Goal: Transaction & Acquisition: Obtain resource

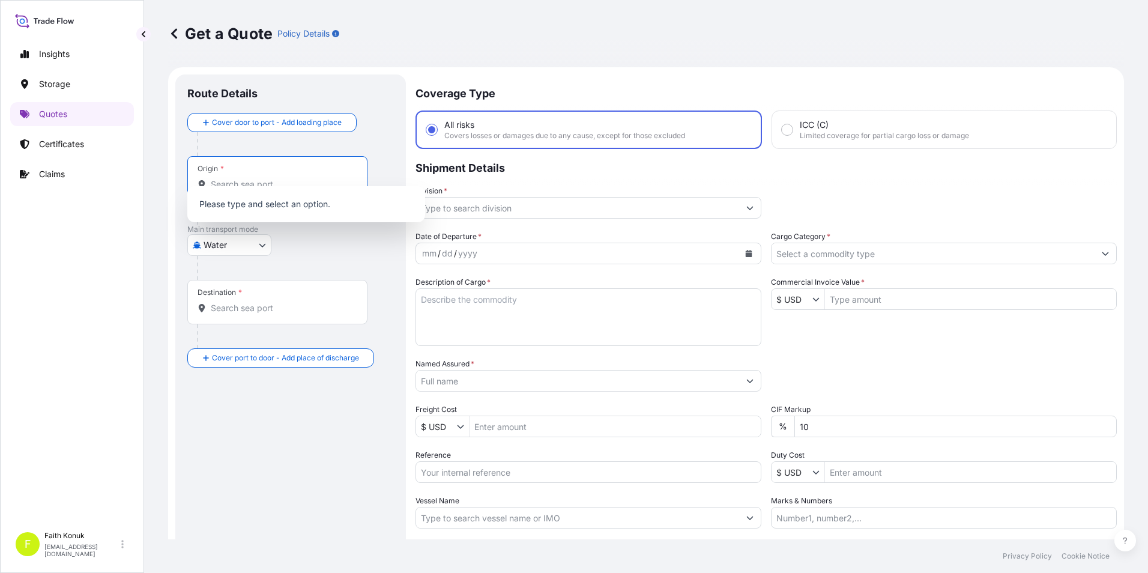
select select "Water"
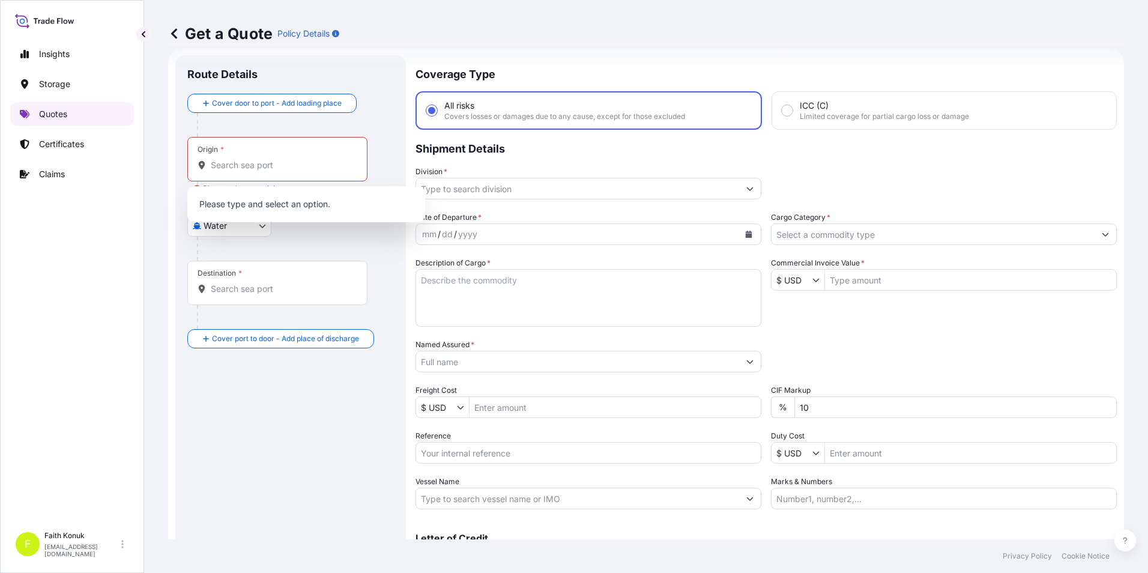
click at [46, 107] on link "Quotes" at bounding box center [72, 114] width 124 height 24
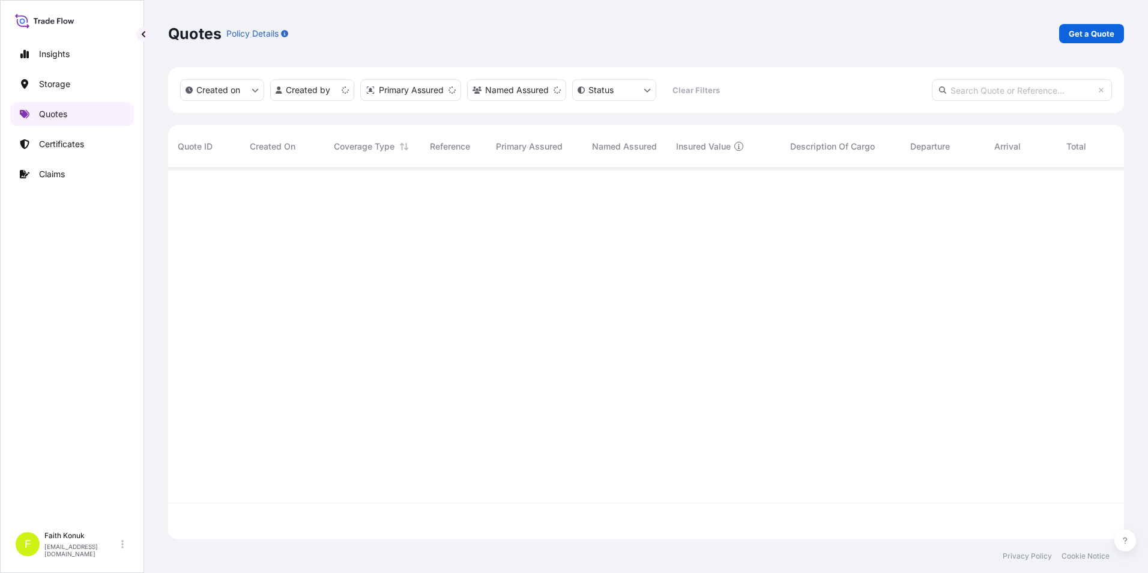
scroll to position [369, 946]
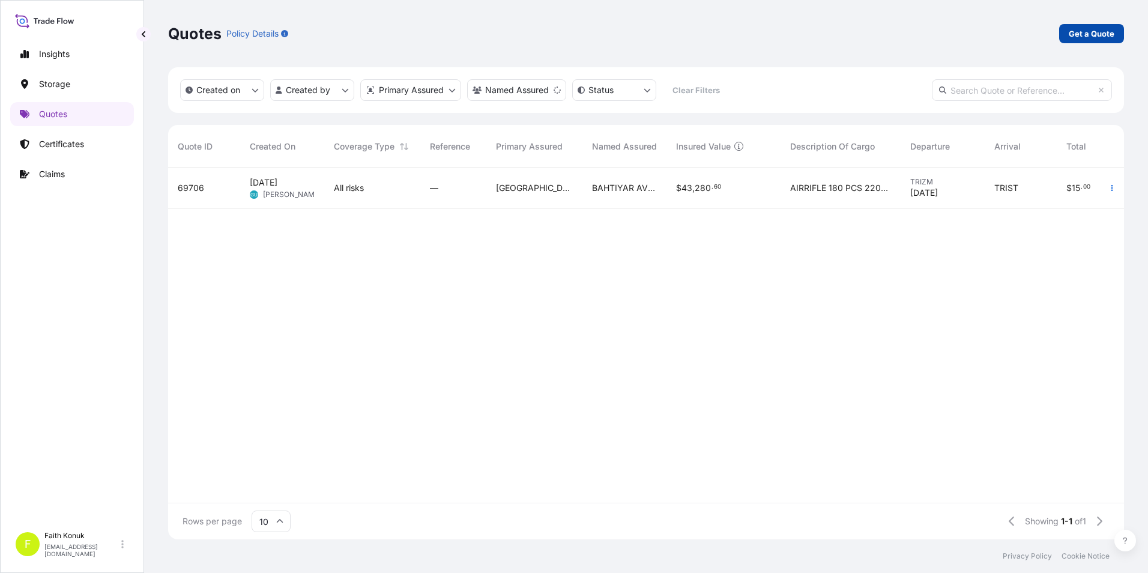
click at [1067, 36] on link "Get a Quote" at bounding box center [1091, 33] width 65 height 19
select select "Water"
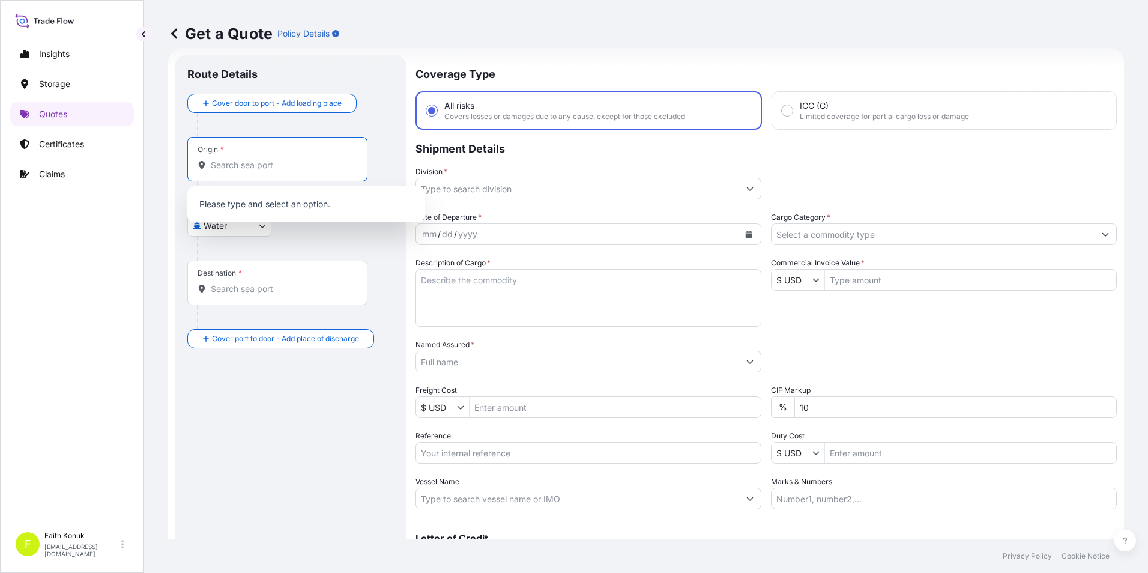
click at [220, 170] on input "Origin *" at bounding box center [282, 165] width 142 height 12
click at [261, 235] on body "0 options available. Insights Storage Quotes Certificates Claims F [PERSON_NAME…" at bounding box center [574, 286] width 1148 height 573
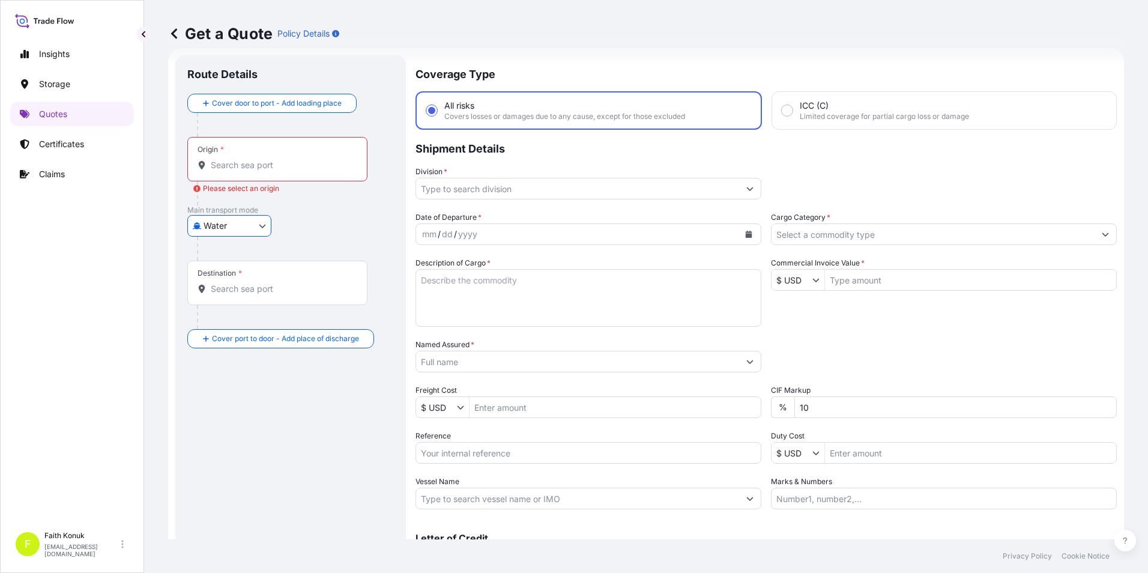
click at [259, 163] on input "Origin * Please select an origin" at bounding box center [282, 165] width 142 height 12
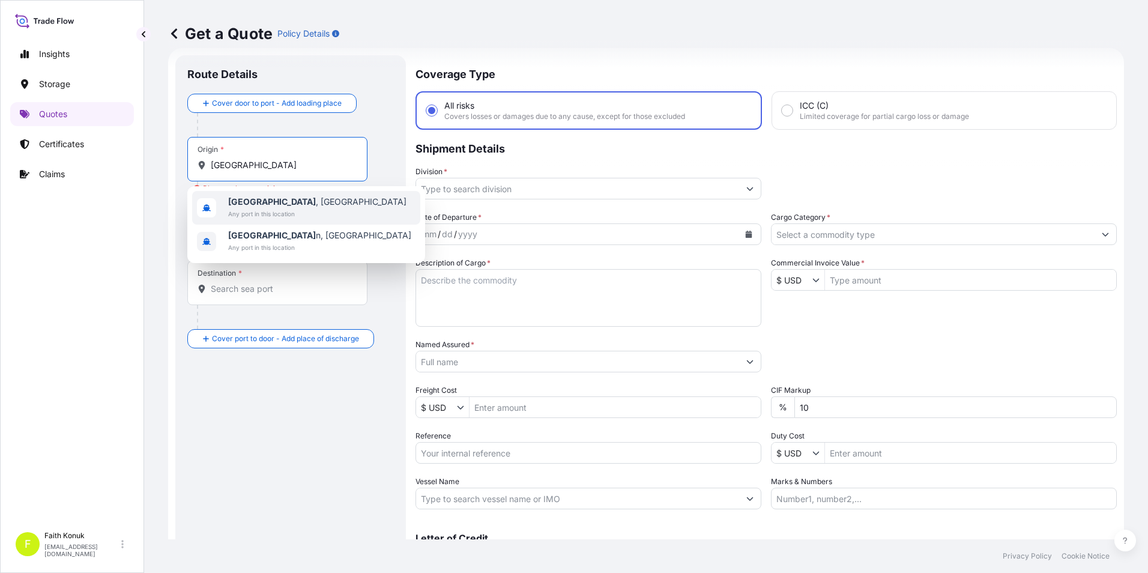
click at [293, 212] on span "Any port in this location" at bounding box center [317, 214] width 178 height 12
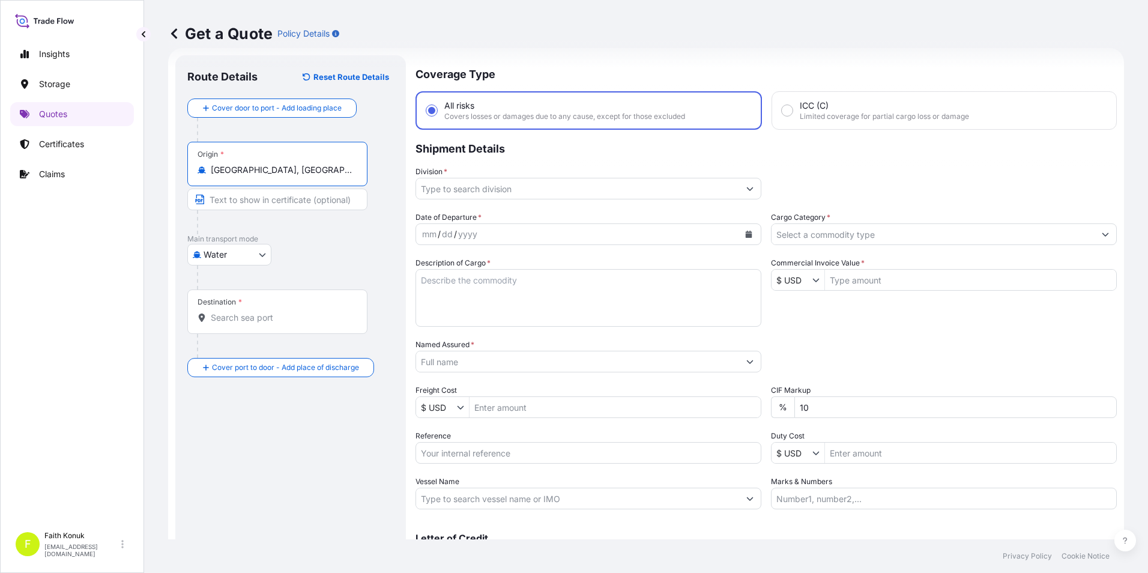
type input "[GEOGRAPHIC_DATA], [GEOGRAPHIC_DATA]"
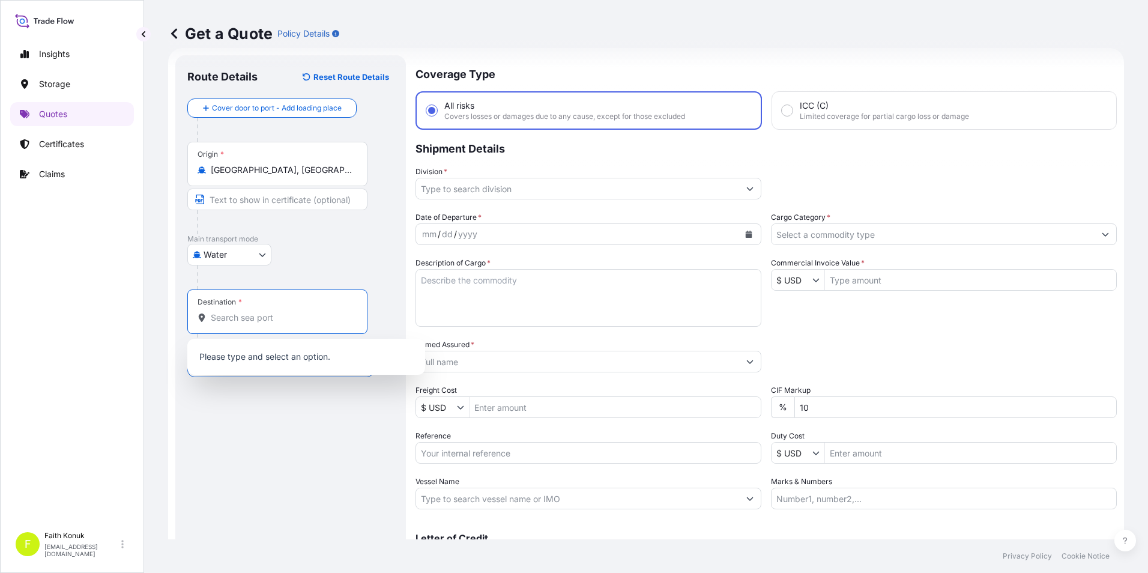
click at [249, 320] on input "Destination *" at bounding box center [282, 317] width 142 height 12
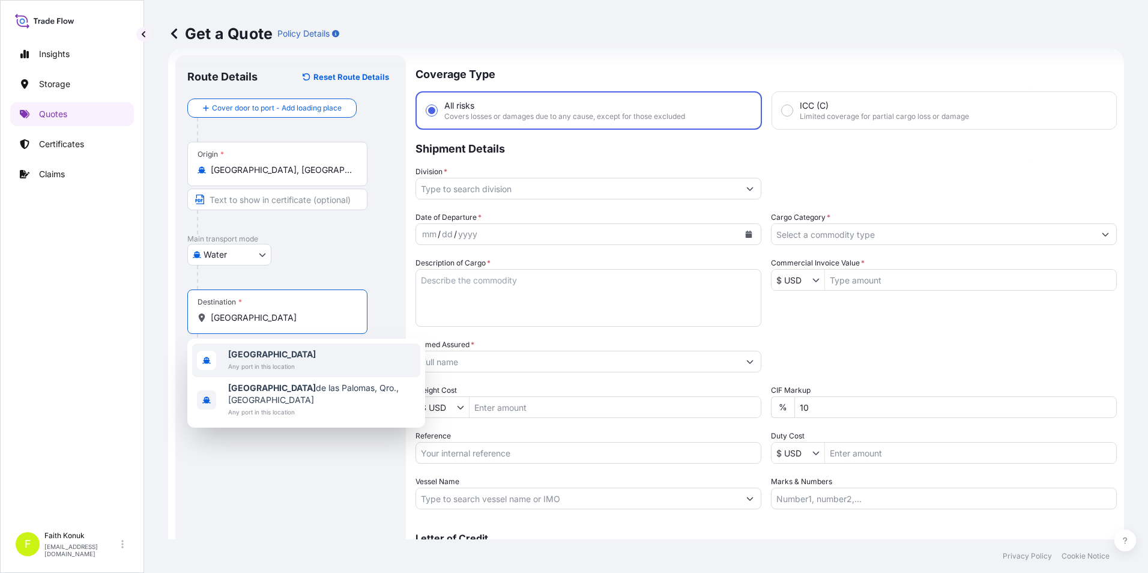
click at [248, 360] on span "Any port in this location" at bounding box center [272, 366] width 88 height 12
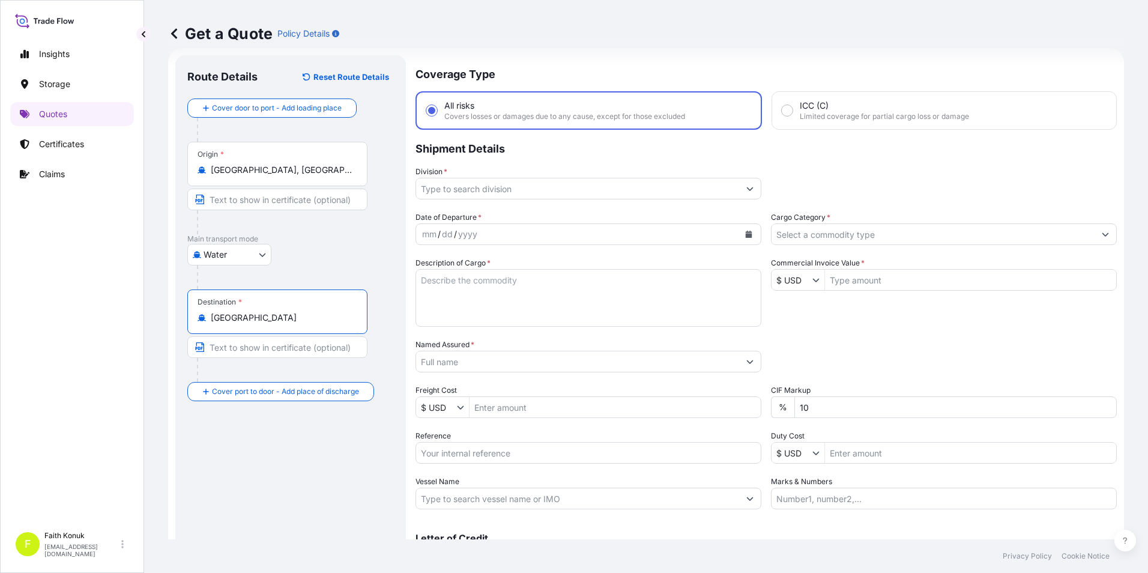
type input "[GEOGRAPHIC_DATA]"
click at [750, 184] on button "Show suggestions" at bounding box center [750, 189] width 22 height 22
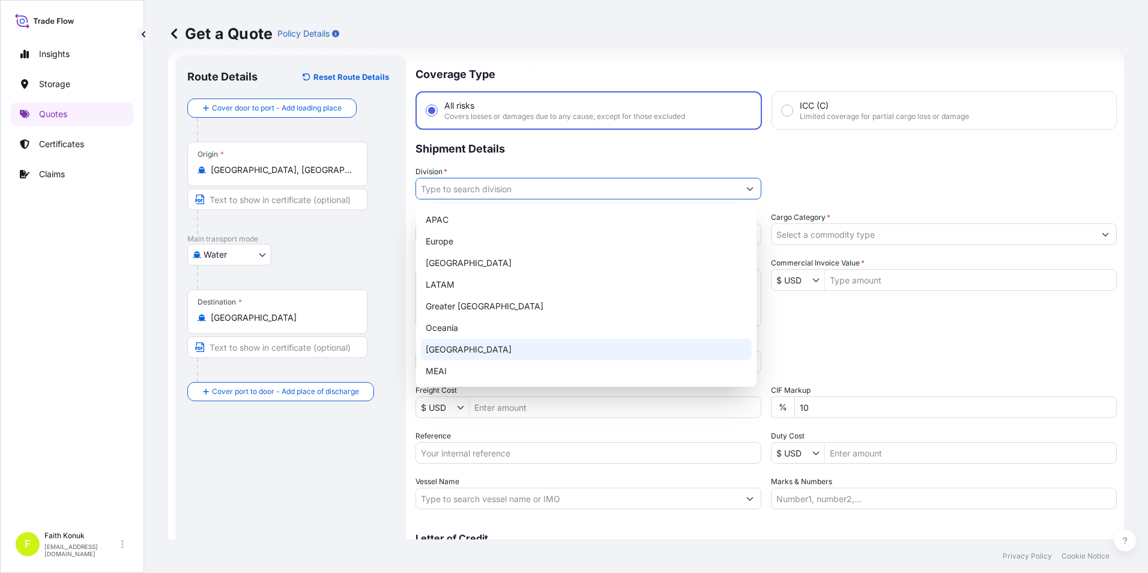
click at [547, 349] on div "[GEOGRAPHIC_DATA]" at bounding box center [586, 349] width 331 height 22
type input "[GEOGRAPHIC_DATA]"
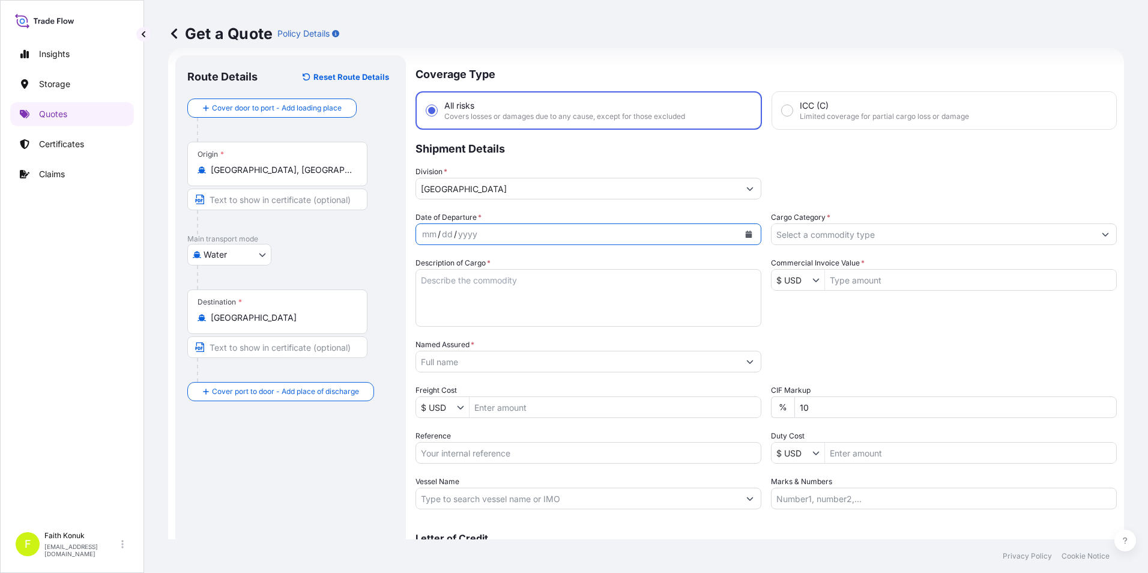
click at [741, 229] on button "Calendar" at bounding box center [748, 233] width 19 height 19
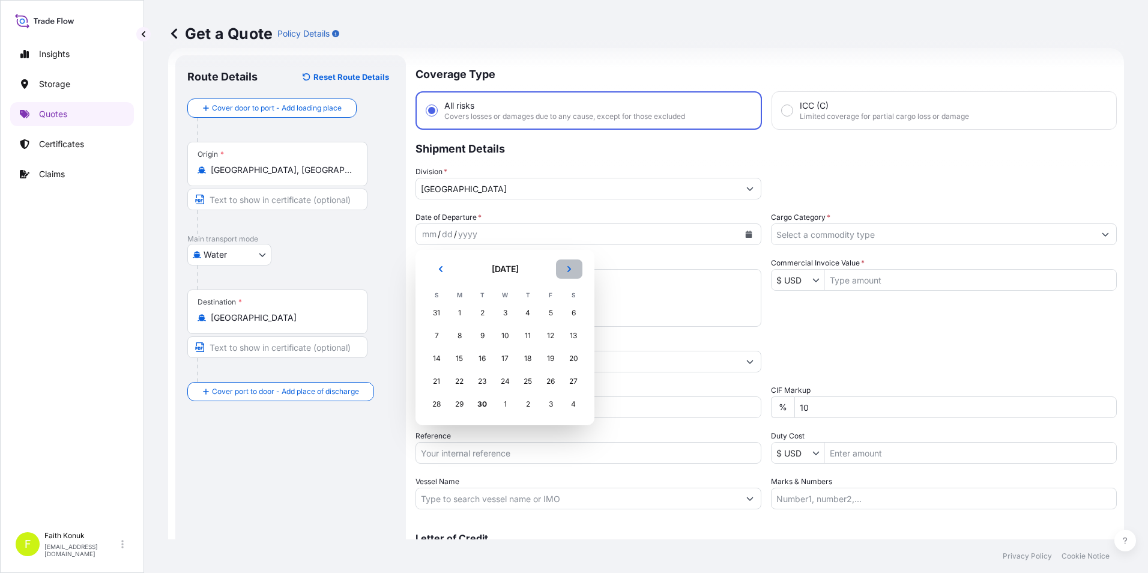
click at [574, 271] on button "Next" at bounding box center [569, 268] width 26 height 19
click at [460, 336] on div "6" at bounding box center [459, 336] width 22 height 22
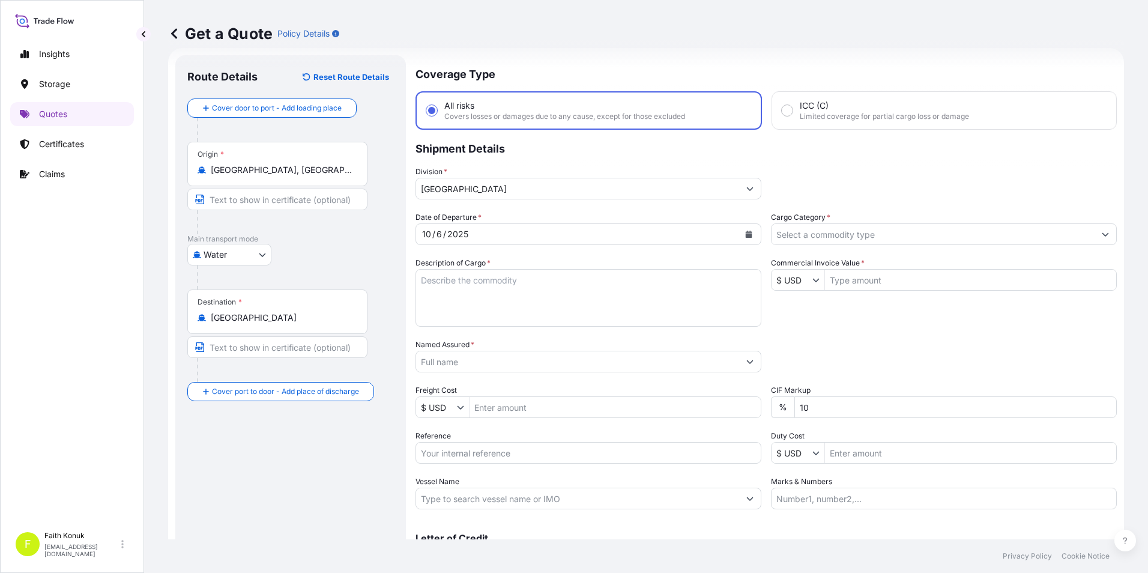
click at [691, 275] on textarea "Description of Cargo *" at bounding box center [588, 298] width 346 height 58
paste textarea "12 UNITS OF MOBILE SUB-STATIONS (POSTE PREFABRIQUE TRACTABLE)"
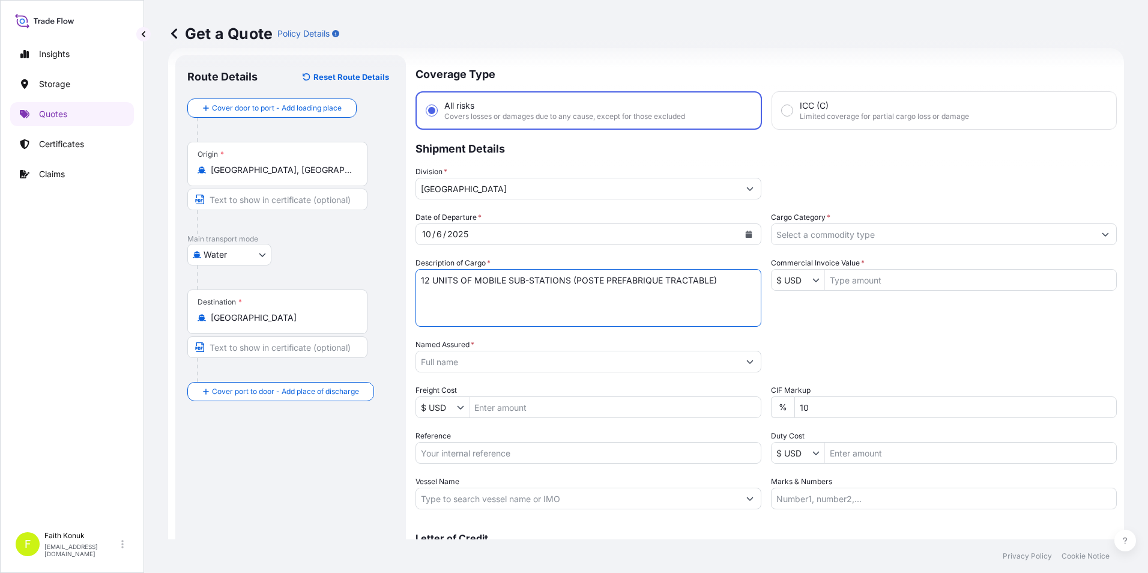
type textarea "12 UNITS OF MOBILE SUB-STATIONS (POSTE PREFABRIQUE TRACTABLE)"
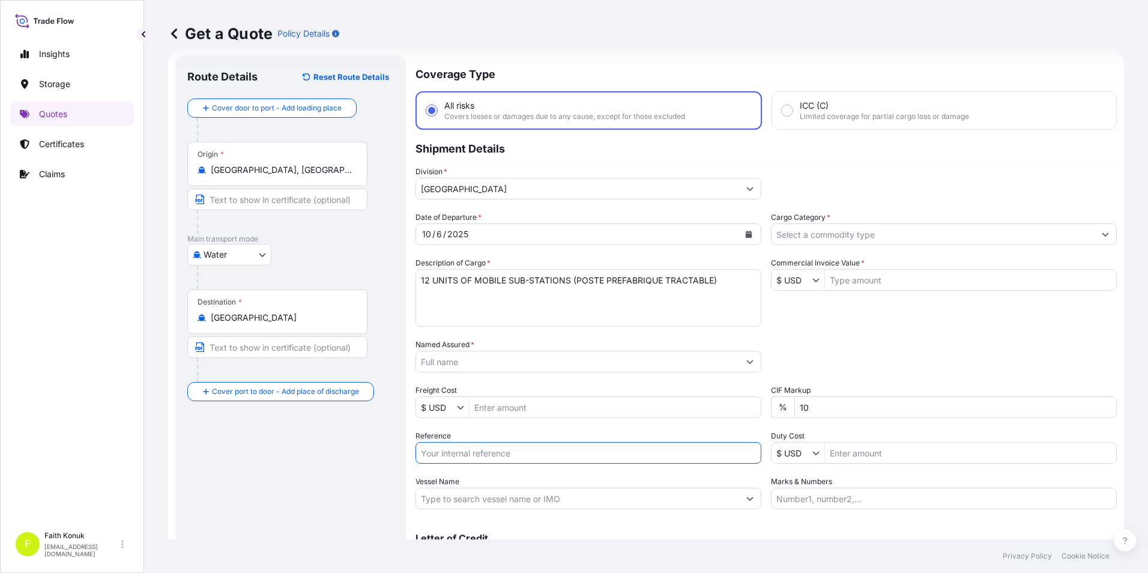
drag, startPoint x: 462, startPoint y: 450, endPoint x: 456, endPoint y: 453, distance: 6.7
click at [457, 453] on input "Reference" at bounding box center [588, 453] width 346 height 22
paste input "2101782842"
type input "2101782842"
click at [483, 360] on input "Named Assured *" at bounding box center [577, 361] width 323 height 22
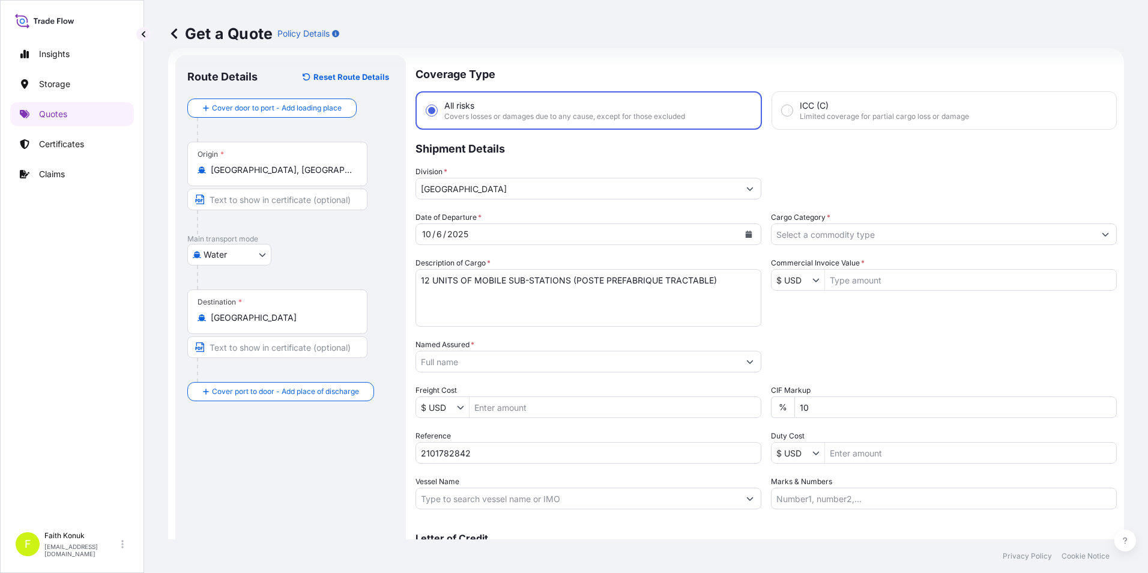
click at [456, 367] on input "Named Assured *" at bounding box center [577, 361] width 323 height 22
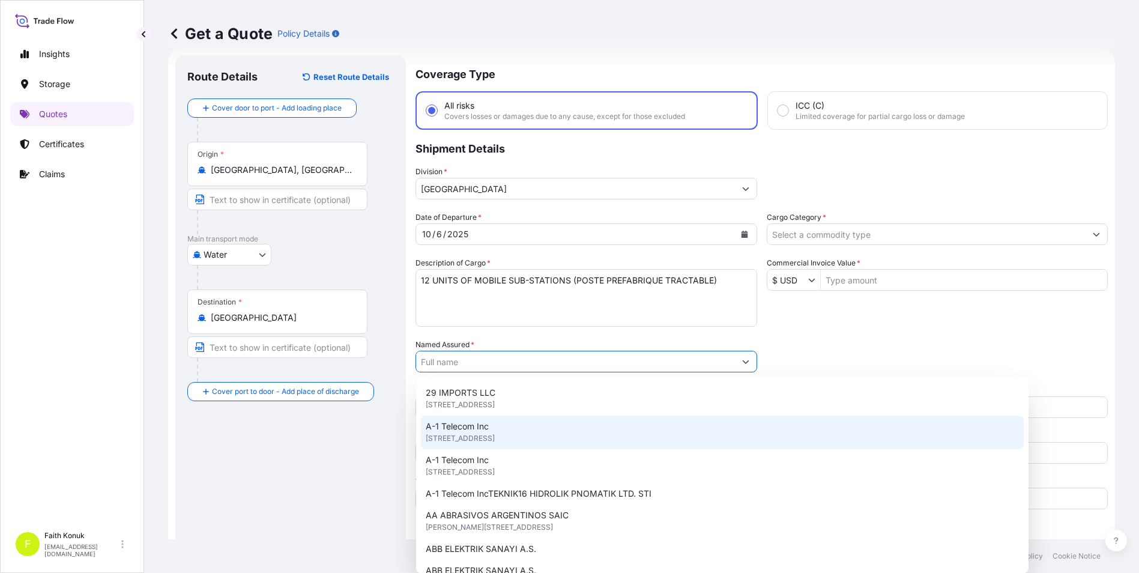
paste input "TELOT ENERJİ SANAYİ VE TİCARET LTD. STİ."
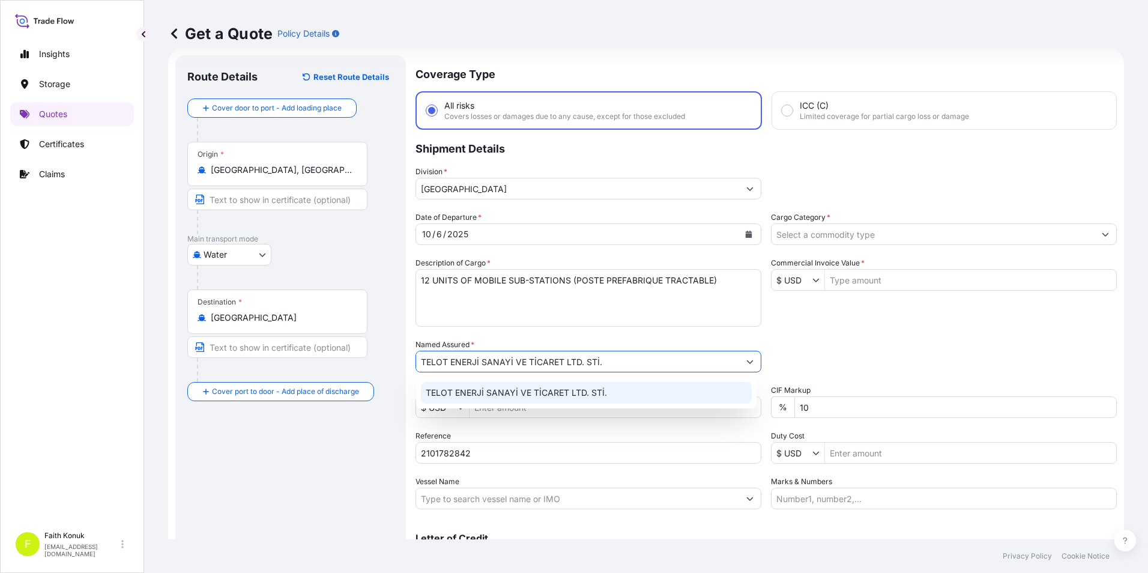
type input "TELOT ENERJİ SANAYİ VE TİCARET LTD. STİ."
click at [283, 478] on div "Route Details Reset Route Details Cover door to port - Add loading place Place …" at bounding box center [290, 326] width 206 height 519
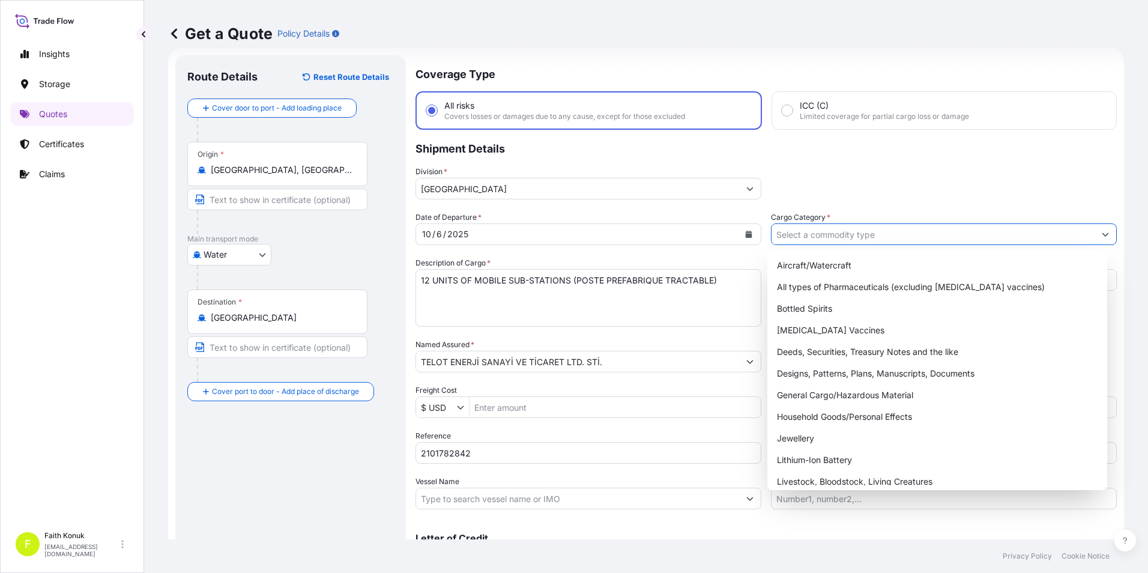
click at [835, 230] on input "Cargo Category *" at bounding box center [932, 234] width 323 height 22
click at [814, 397] on div "General Cargo/Hazardous Material" at bounding box center [937, 395] width 331 height 22
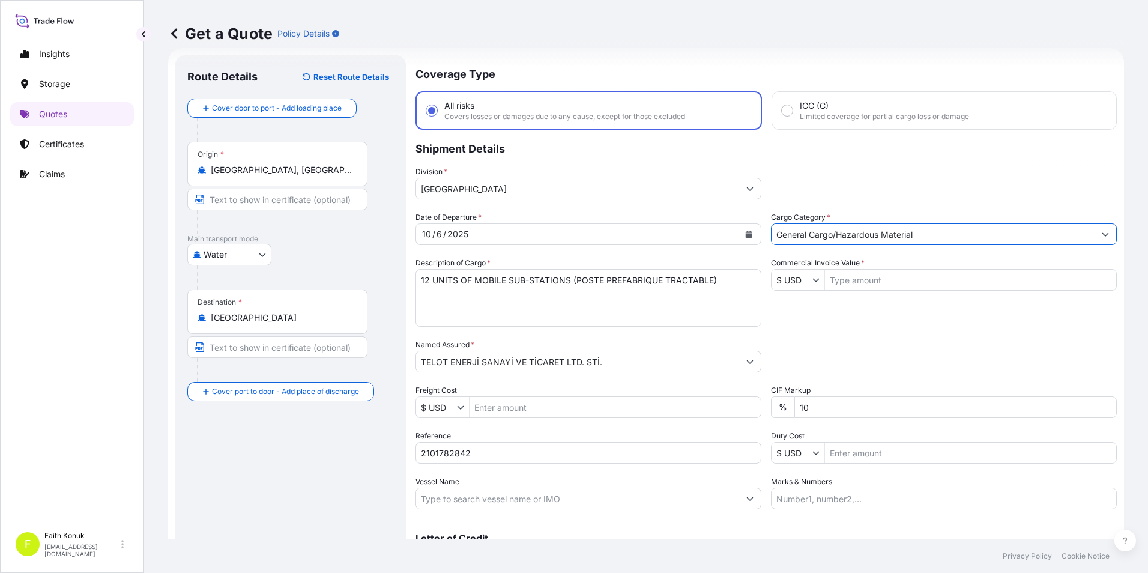
click at [877, 241] on input "General Cargo/Hazardous Material" at bounding box center [932, 234] width 323 height 22
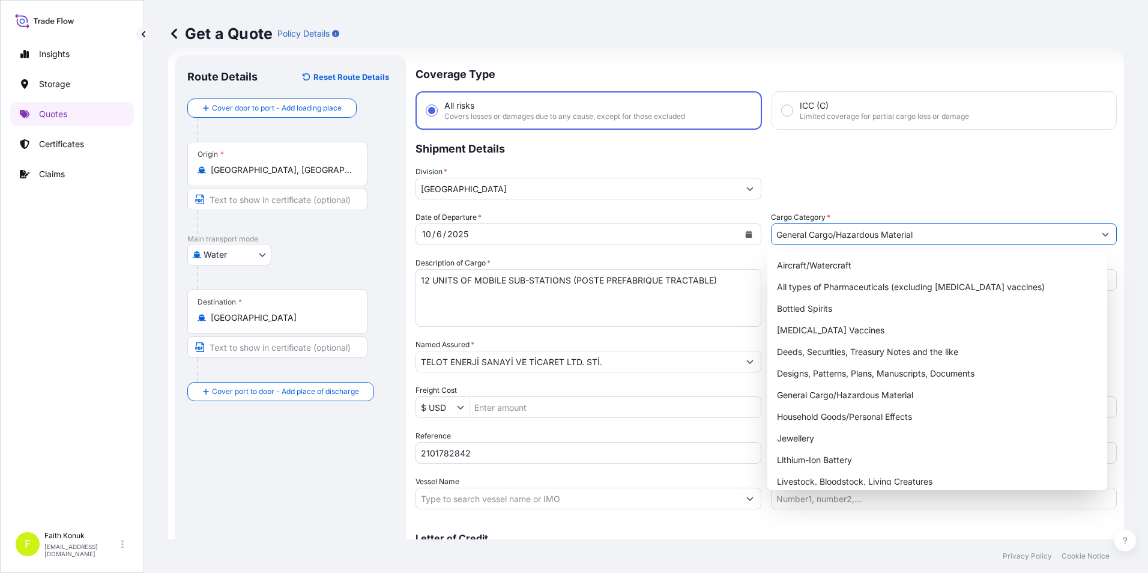
click at [1095, 237] on button "Show suggestions" at bounding box center [1105, 234] width 22 height 22
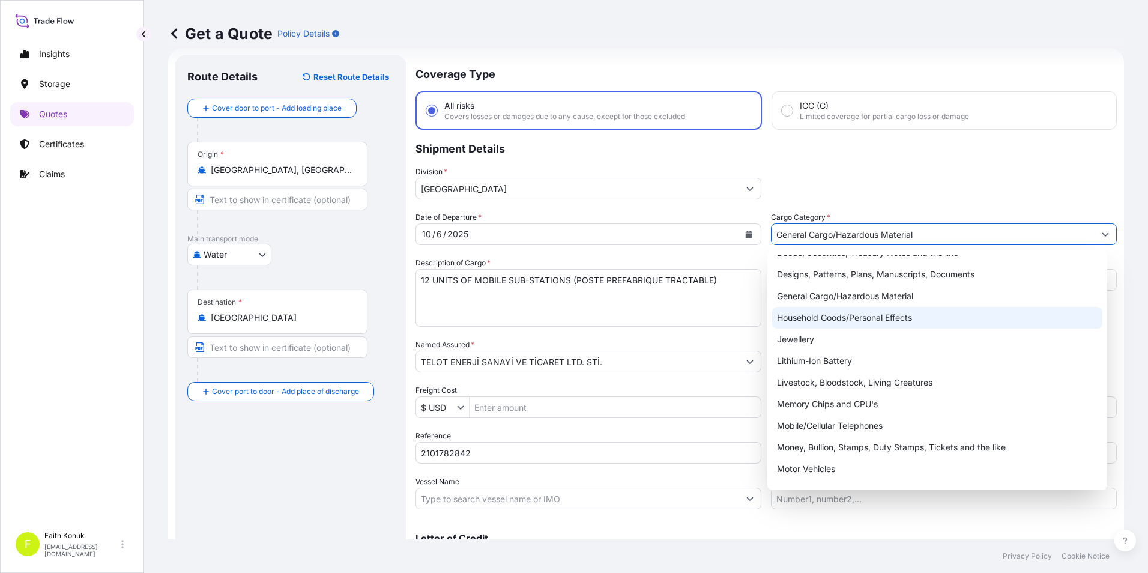
scroll to position [120, 0]
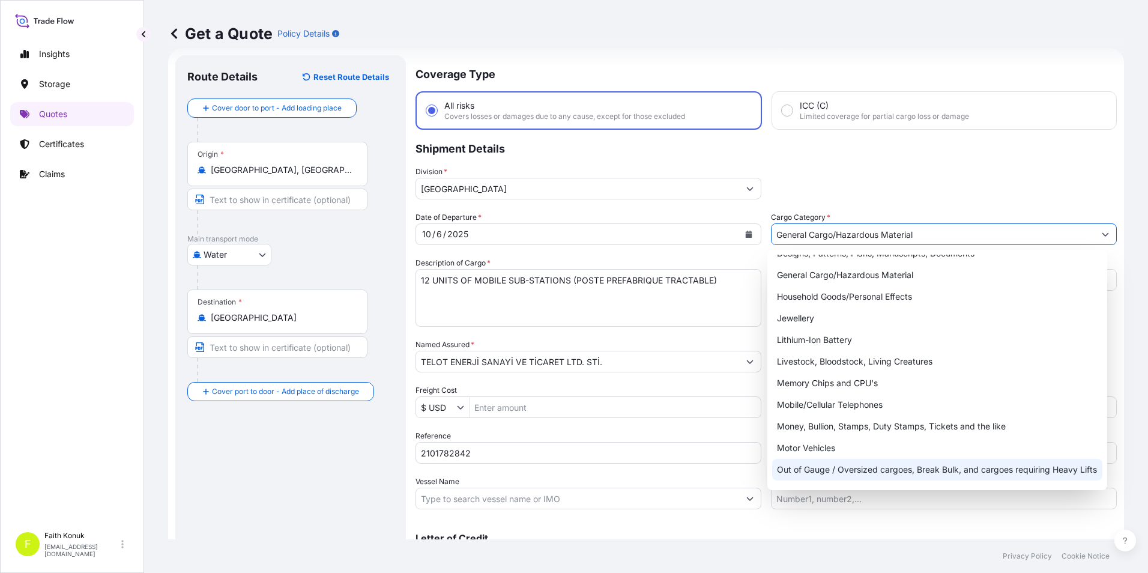
click at [870, 472] on div "Out of Gauge / Oversized cargoes, Break Bulk, and cargoes requiring Heavy Lifts" at bounding box center [937, 470] width 331 height 22
type input "Out of Gauge / Oversized cargoes, Break Bulk, and cargoes requiring Heavy Lifts"
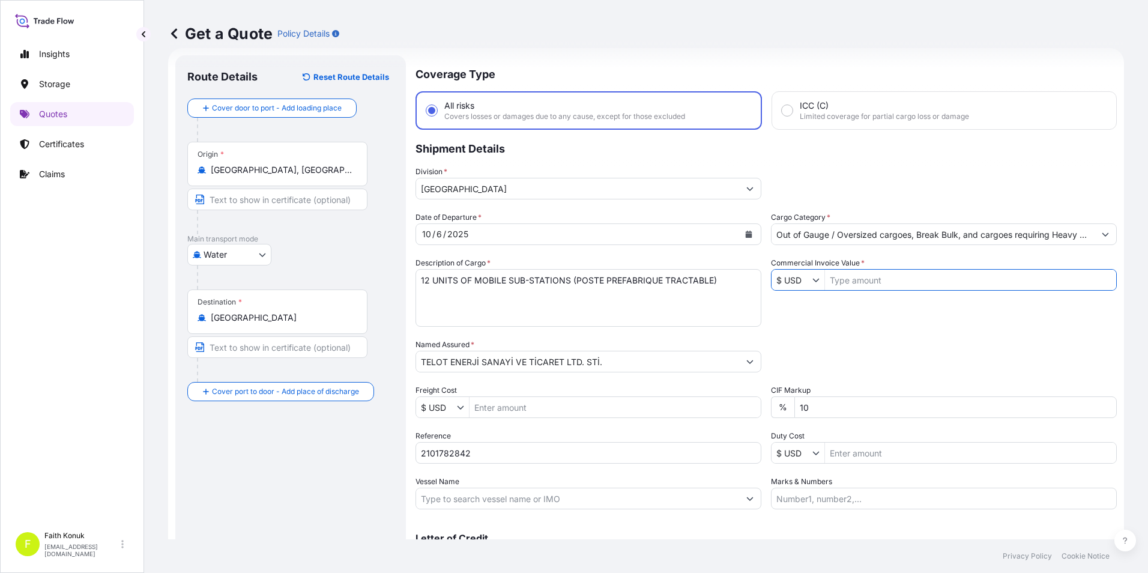
click at [864, 283] on input "Commercial Invoice Value *" at bounding box center [970, 280] width 291 height 22
type input "507,648"
click at [831, 334] on div "Date of Departure * [DATE] Cargo Category * Out of Gauge / Oversized cargoes, B…" at bounding box center [765, 360] width 701 height 298
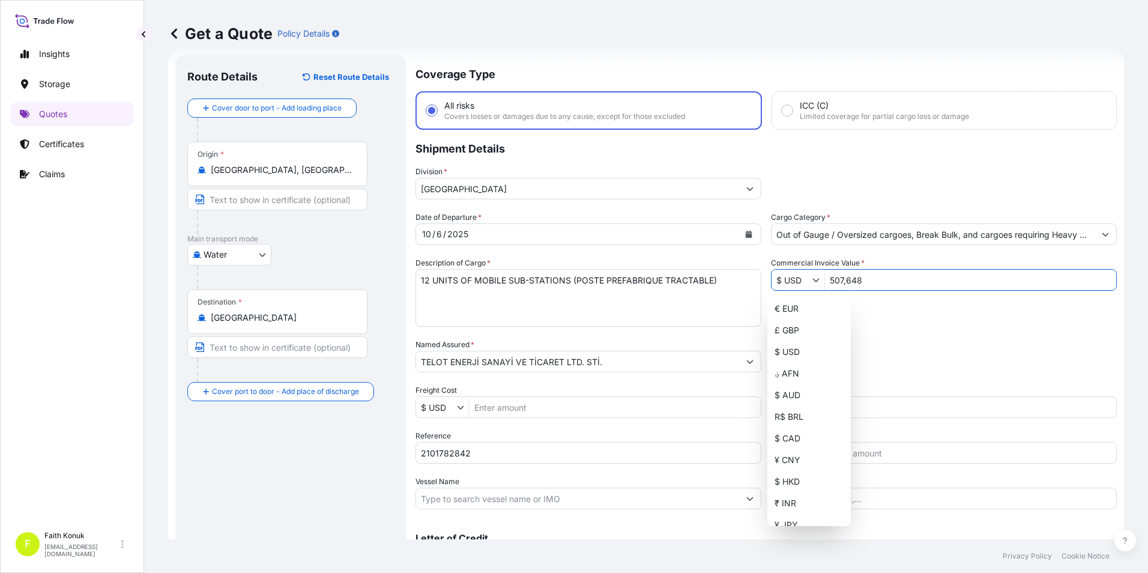
click at [812, 280] on icon "Show suggestions" at bounding box center [815, 279] width 7 height 7
click at [788, 308] on div "€ EUR" at bounding box center [808, 309] width 79 height 22
type input "€ EUR"
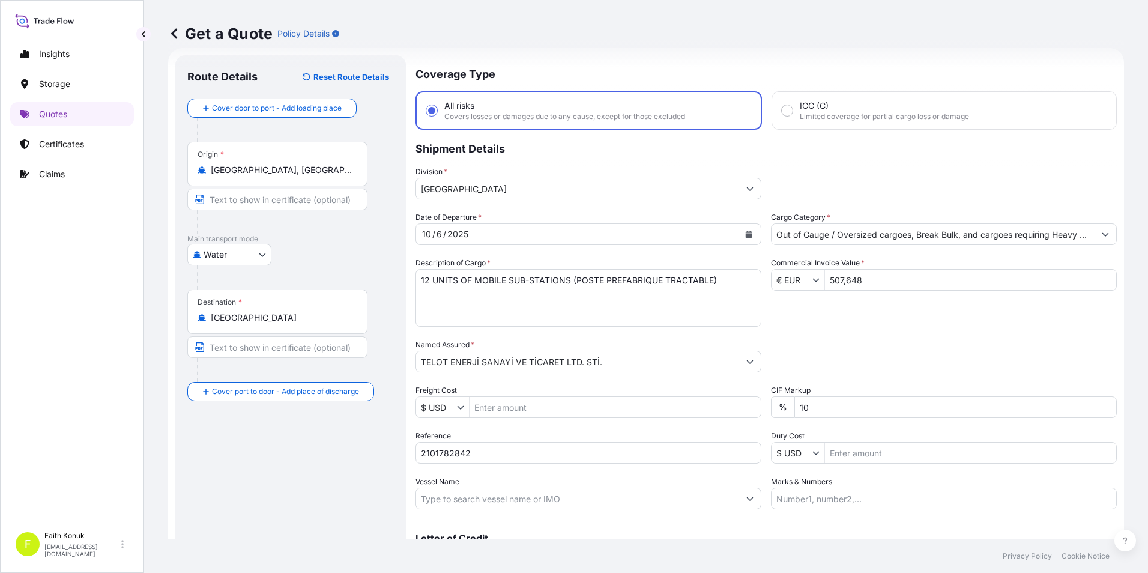
click at [849, 321] on div "Date of Departure * [DATE] Cargo Category * Out of Gauge / Oversized cargoes, B…" at bounding box center [765, 360] width 701 height 298
click at [537, 501] on input "Vessel Name" at bounding box center [577, 498] width 323 height 22
paste input "MAERSK NOKWANDA 541W 525W"
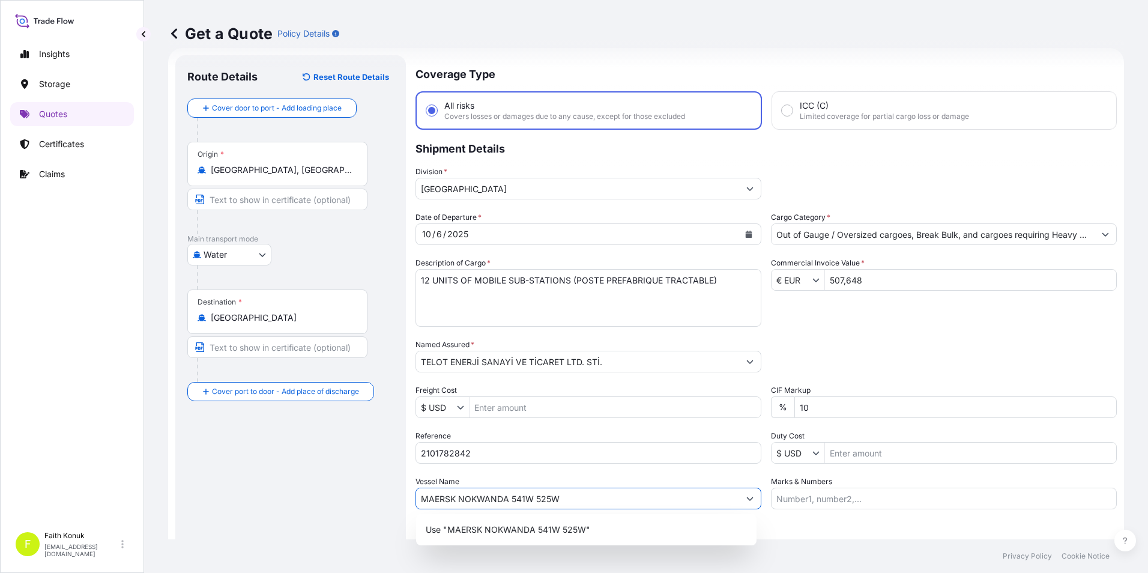
type input "MAERSK NOKWANDA 541W 525W"
click at [333, 479] on div "Route Details Reset Route Details Cover door to port - Add loading place Place …" at bounding box center [290, 326] width 206 height 519
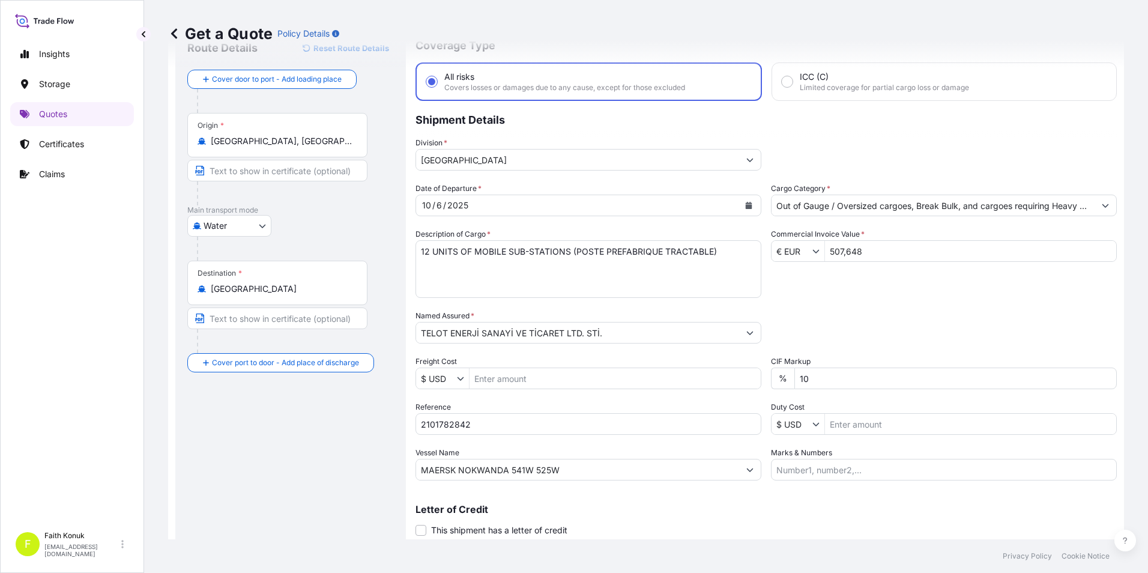
scroll to position [0, 0]
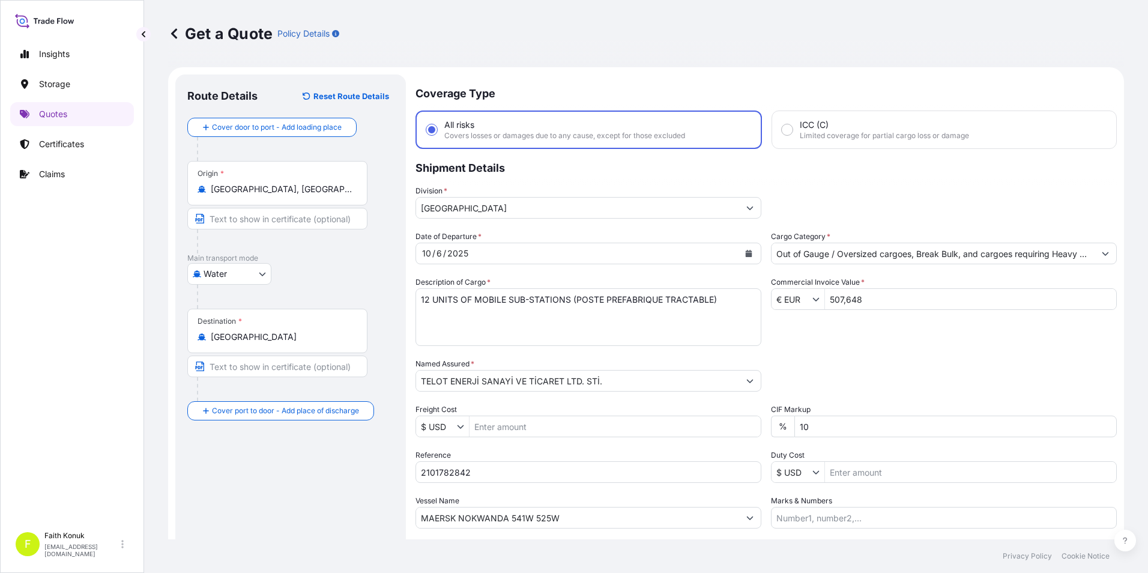
click at [904, 375] on div "Packing Category Type to search a container mode Please select a primary mode o…" at bounding box center [944, 375] width 346 height 34
click at [564, 334] on textarea "12 UNITS OF MOBILE SUB-STATIONS (POSTE PREFABRIQUE TRACTABLE)" at bounding box center [588, 317] width 346 height 58
click at [732, 304] on textarea "12 UNITS OF MOBILE SUB-STATIONS (POSTE PREFABRIQUE TRACTABLE)" at bounding box center [588, 317] width 346 height 58
type textarea "12 UNITS OF MOBILE SUB-STATIONS (POSTE PREFABRIQUE TRACTABLE) INSURANCE PREMIUM…"
click at [281, 353] on div "Destination * [GEOGRAPHIC_DATA]" at bounding box center [290, 354] width 206 height 92
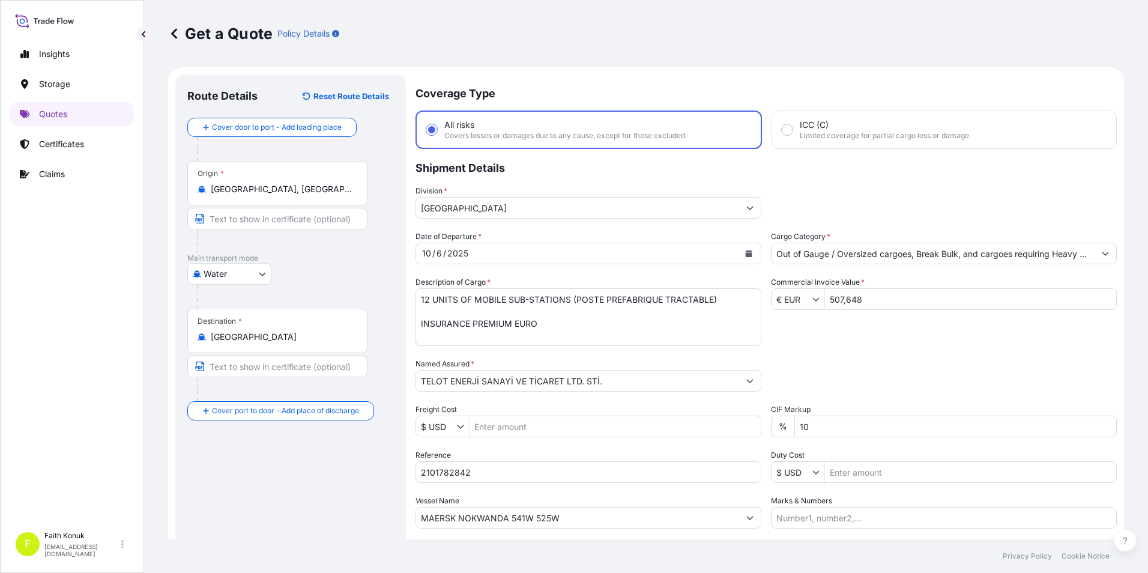
click at [278, 344] on div "Destination * [GEOGRAPHIC_DATA]" at bounding box center [277, 330] width 180 height 44
click at [278, 343] on input "[GEOGRAPHIC_DATA]" at bounding box center [282, 337] width 142 height 12
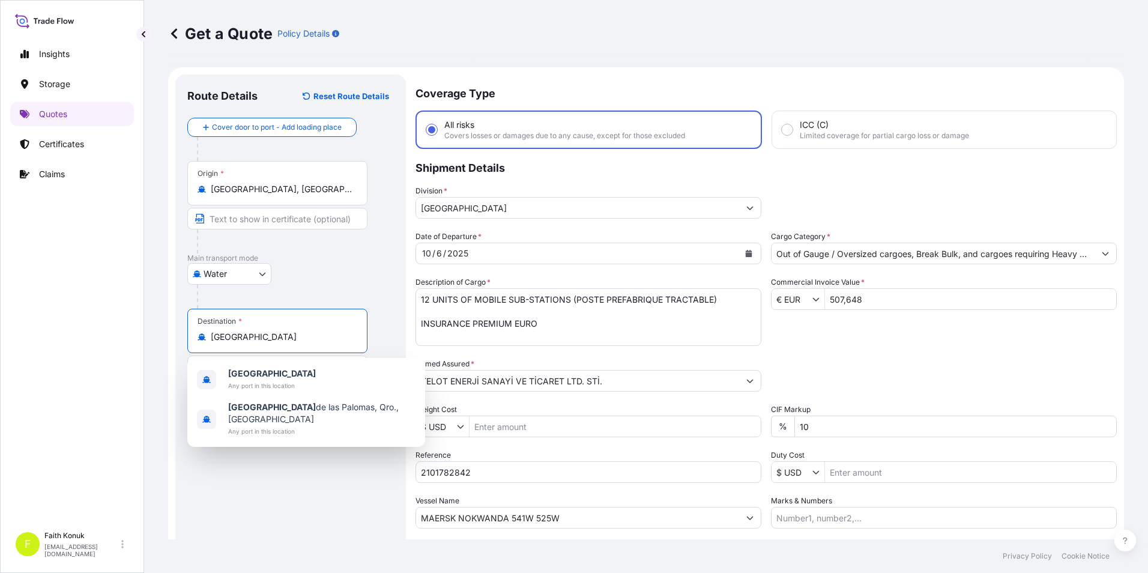
drag, startPoint x: 286, startPoint y: 334, endPoint x: 136, endPoint y: 328, distance: 149.5
click at [136, 328] on div "Insights Storage Quotes Certificates Claims F [PERSON_NAME] [EMAIL_ADDRESS][DOM…" at bounding box center [574, 286] width 1148 height 573
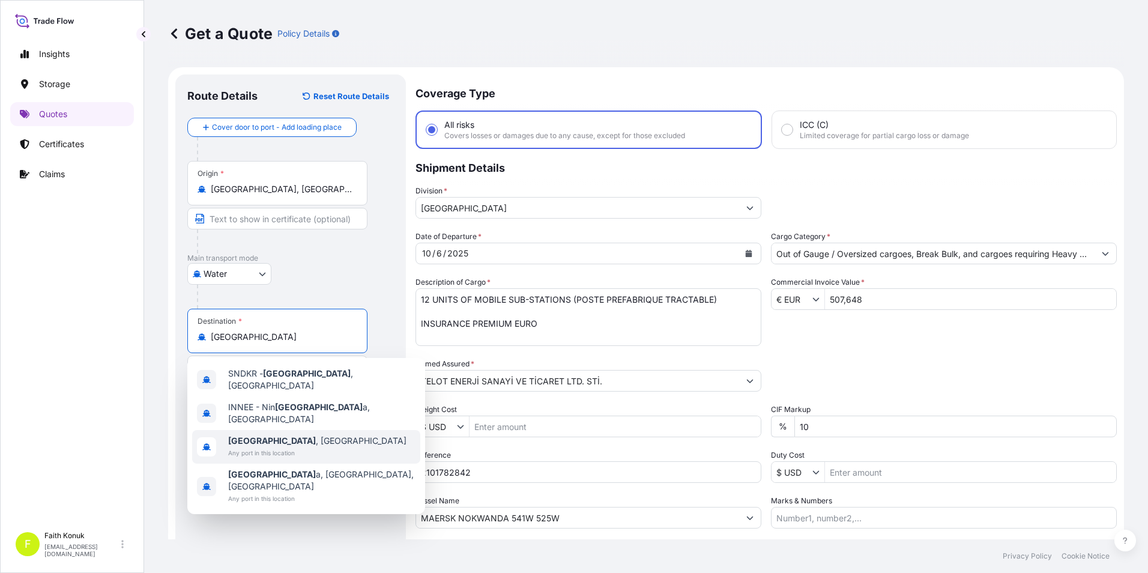
click at [287, 447] on span "Any port in this location" at bounding box center [317, 453] width 178 height 12
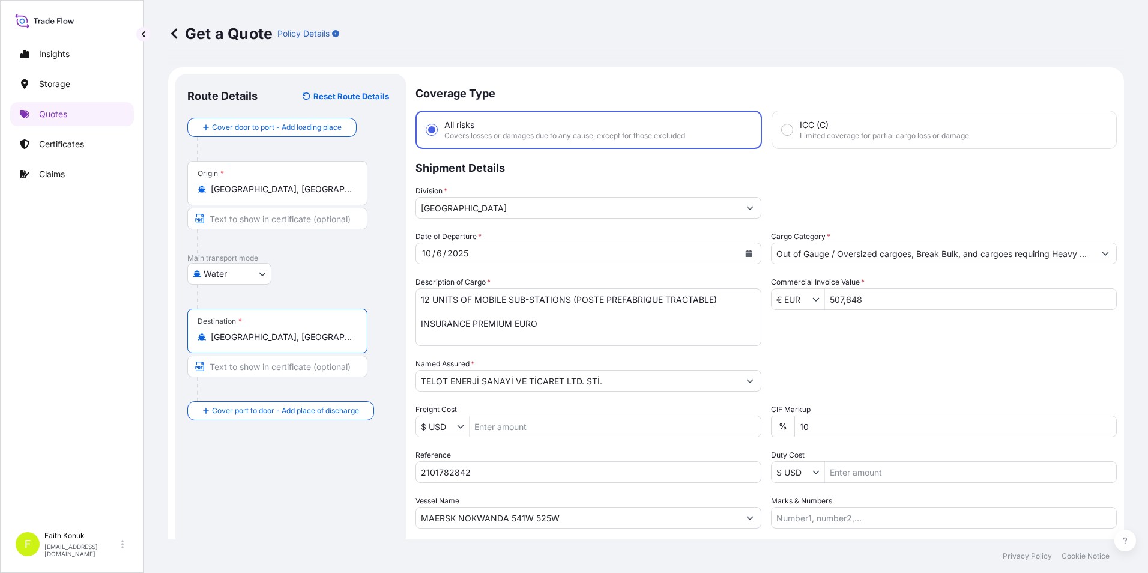
type input "[GEOGRAPHIC_DATA], [GEOGRAPHIC_DATA]"
click at [329, 268] on div "Water Air Water Inland" at bounding box center [290, 274] width 206 height 22
click at [429, 311] on textarea "12 UNITS OF MOBILE SUB-STATIONS (POSTE PREFABRIQUE TRACTABLE) INSURANCE PREMIUM…" at bounding box center [588, 317] width 346 height 58
paste textarea "259652290"
click at [554, 337] on textarea "12 UNITS OF MOBILE SUB-STATIONS (POSTE PREFABRIQUE TRACTABLE) 259652290 INSURAN…" at bounding box center [588, 317] width 346 height 58
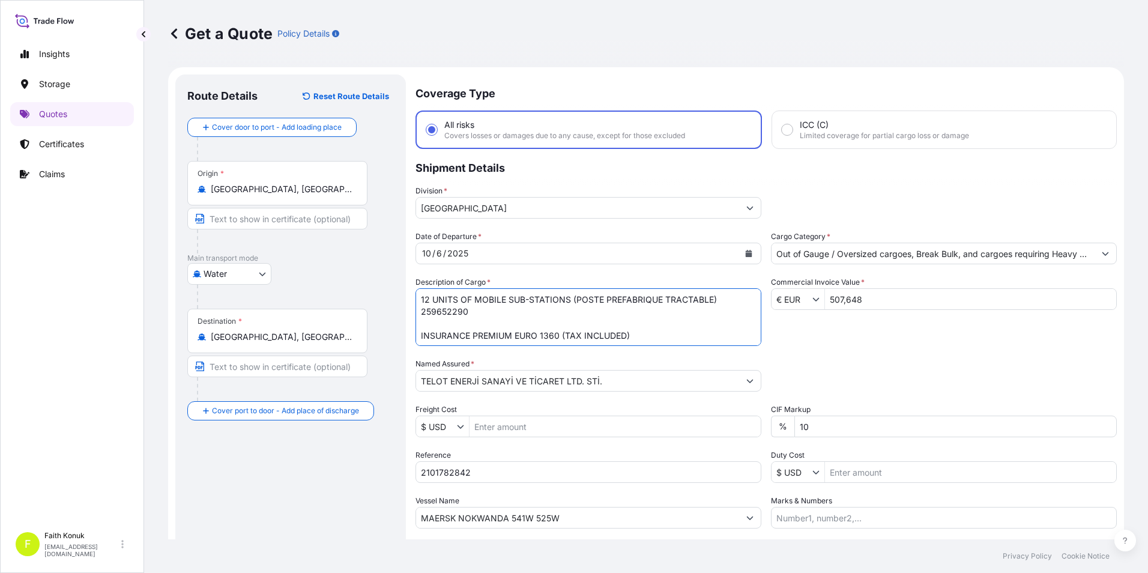
type textarea "12 UNITS OF MOBILE SUB-STATIONS (POSTE PREFABRIQUE TRACTABLE) 259652290 INSURAN…"
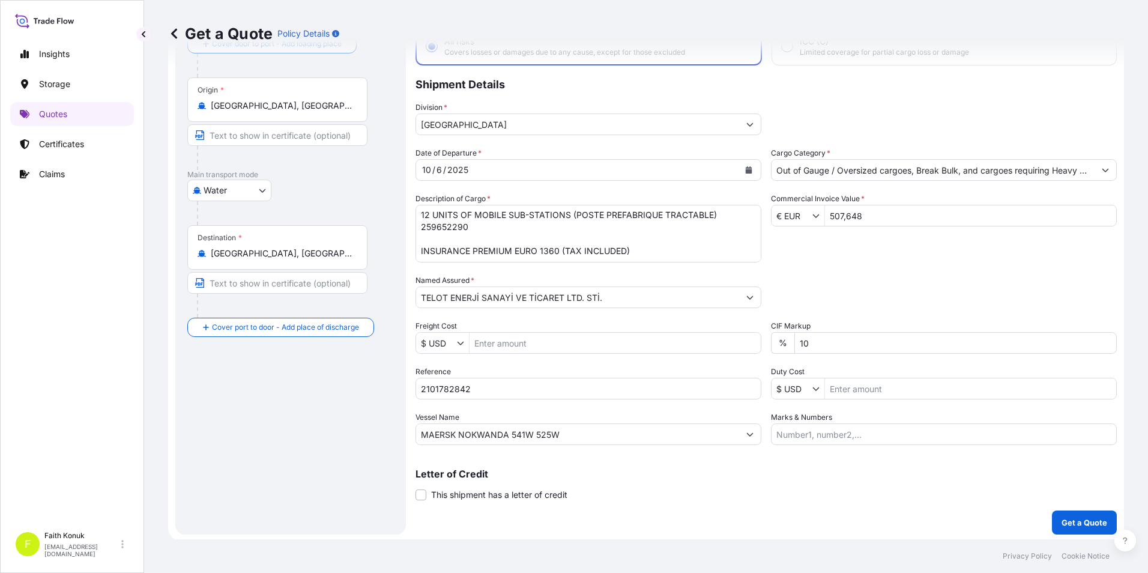
scroll to position [86, 0]
click at [1069, 518] on p "Get a Quote" at bounding box center [1084, 520] width 46 height 12
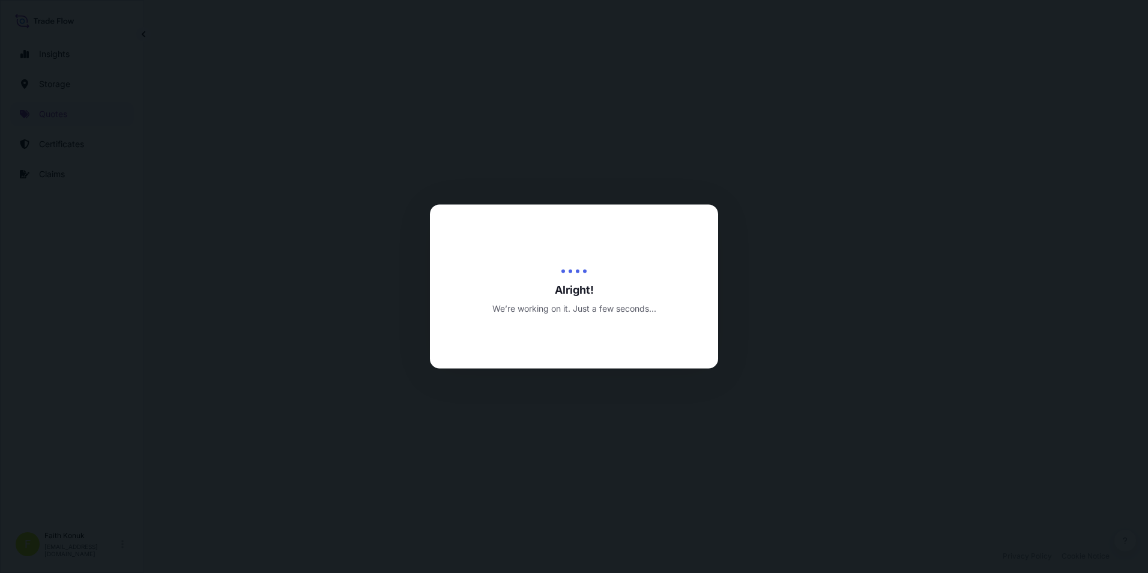
select select "Water"
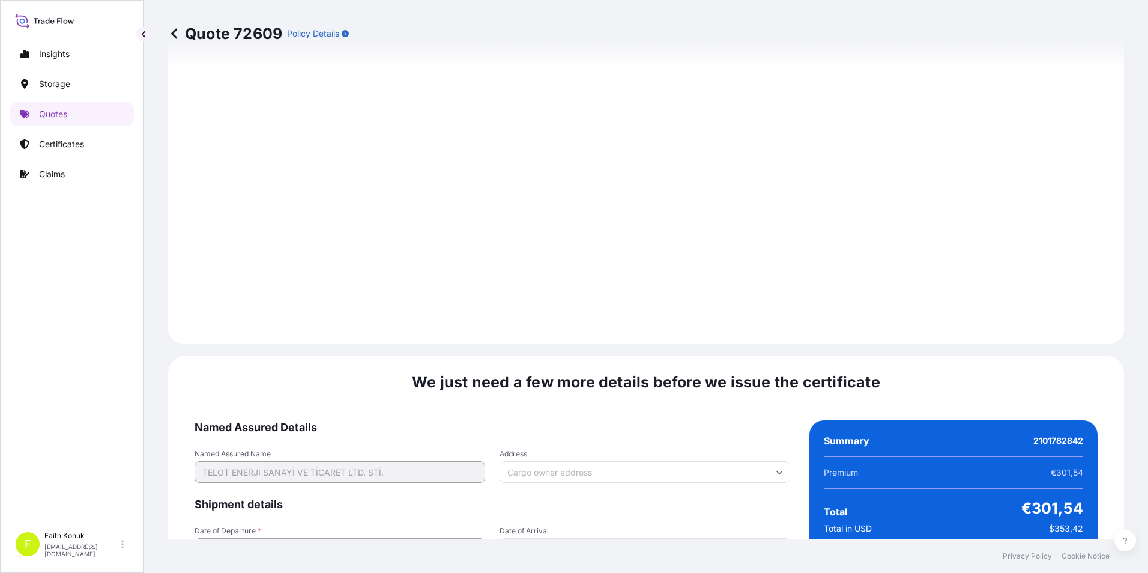
scroll to position [1857, 0]
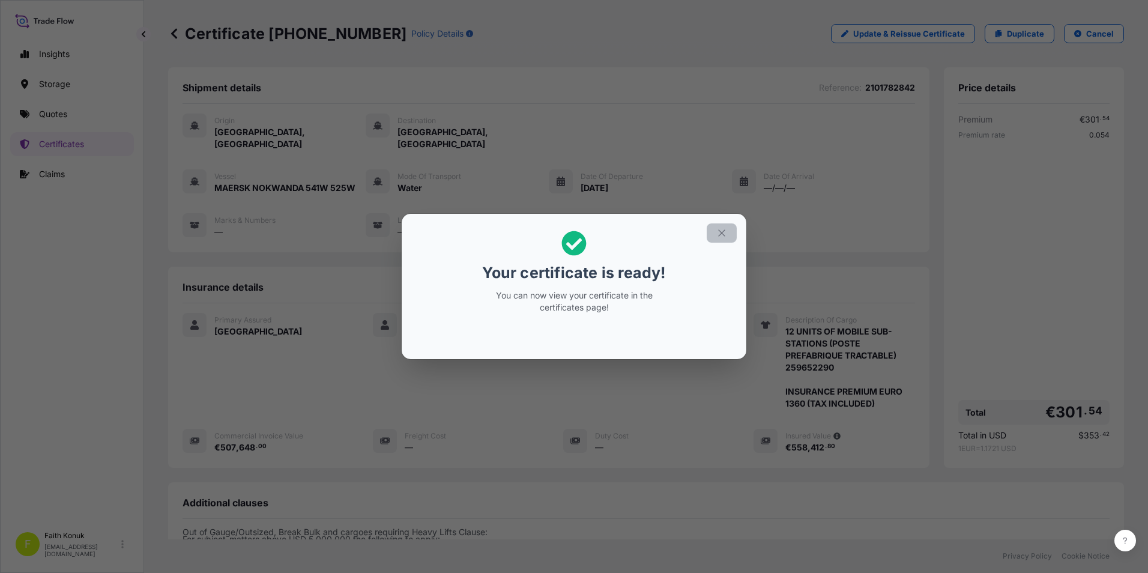
click at [718, 229] on icon "button" at bounding box center [721, 232] width 11 height 11
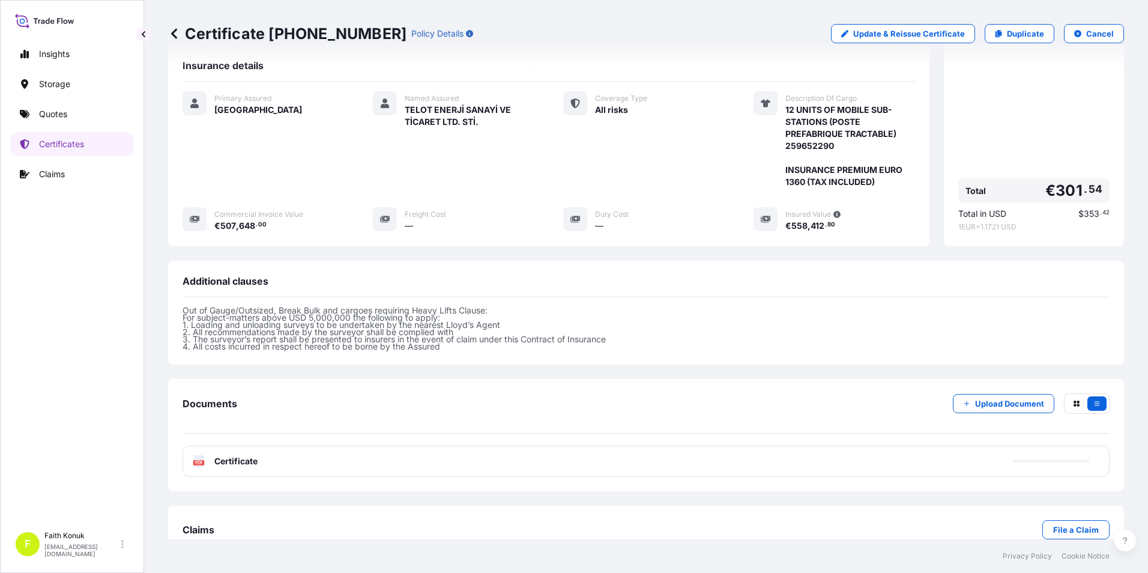
scroll to position [236, 0]
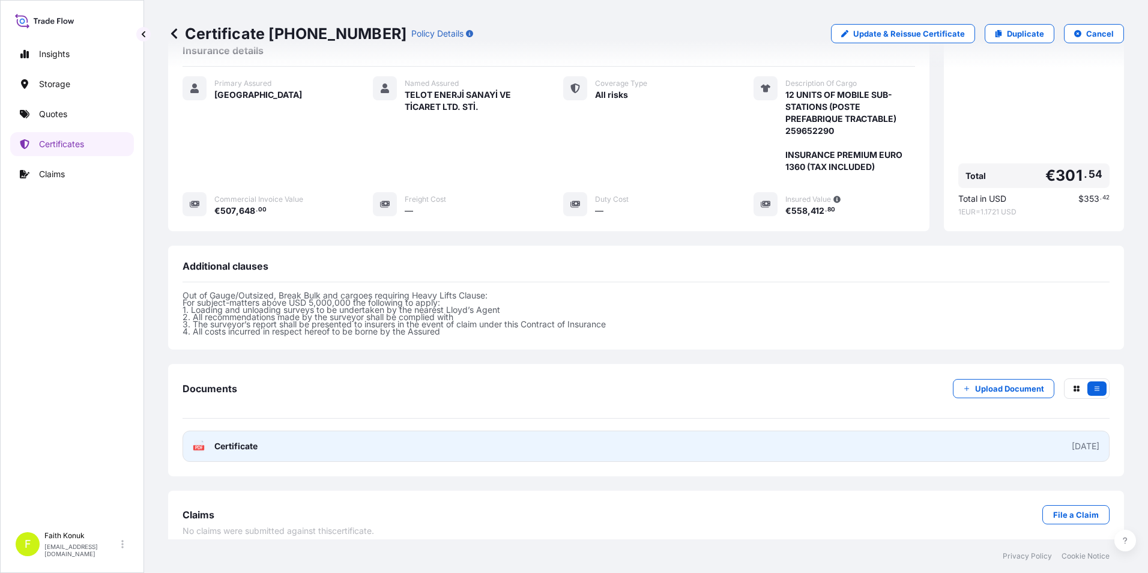
click at [232, 430] on link "PDF Certificate [DATE]" at bounding box center [645, 445] width 927 height 31
